Goal: Transaction & Acquisition: Download file/media

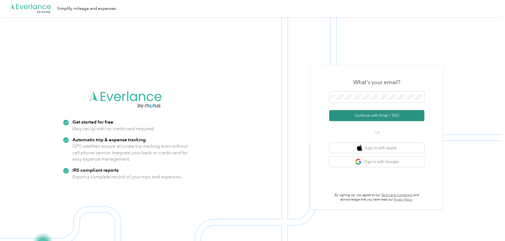
click at [372, 115] on button "Continue with Email / SSO" at bounding box center [376, 115] width 95 height 11
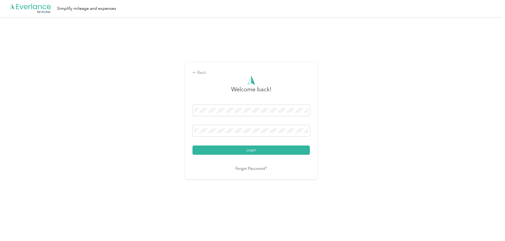
click at [193, 146] on button "Login" at bounding box center [251, 150] width 117 height 9
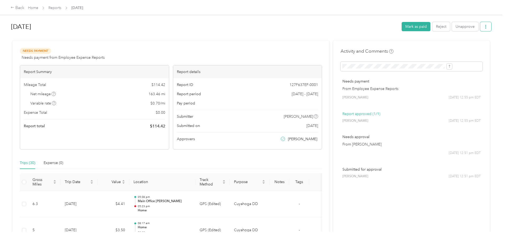
click at [480, 29] on button "button" at bounding box center [485, 26] width 11 height 9
click at [424, 49] on span "Download" at bounding box center [427, 46] width 17 height 6
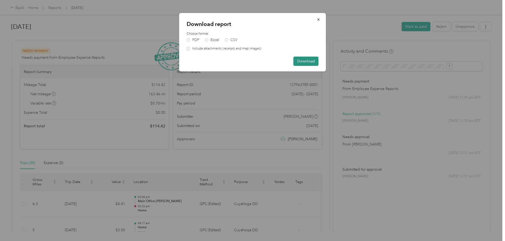
drag, startPoint x: 310, startPoint y: 62, endPoint x: 309, endPoint y: 56, distance: 5.5
click at [310, 61] on button "Download" at bounding box center [306, 61] width 25 height 9
